Goal: Information Seeking & Learning: Learn about a topic

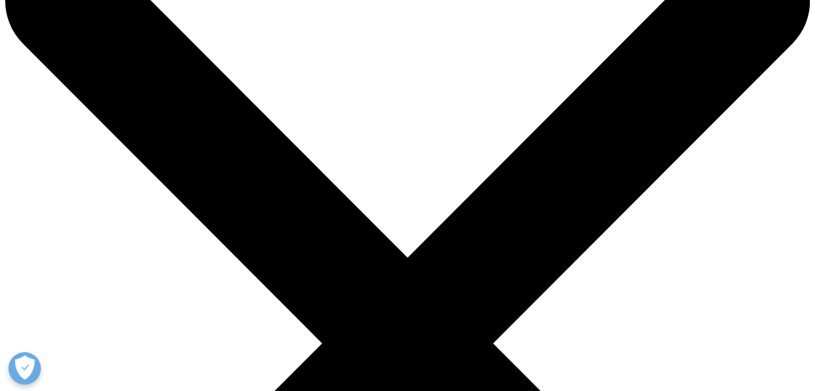
scroll to position [79, 0]
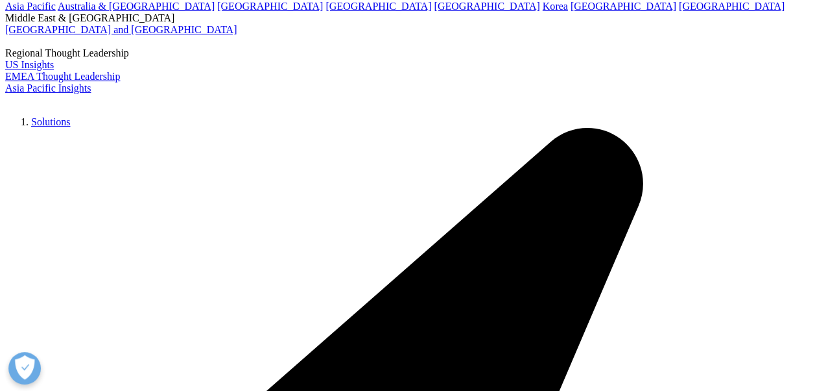
scroll to position [2701, 0]
